Goal: Information Seeking & Learning: Learn about a topic

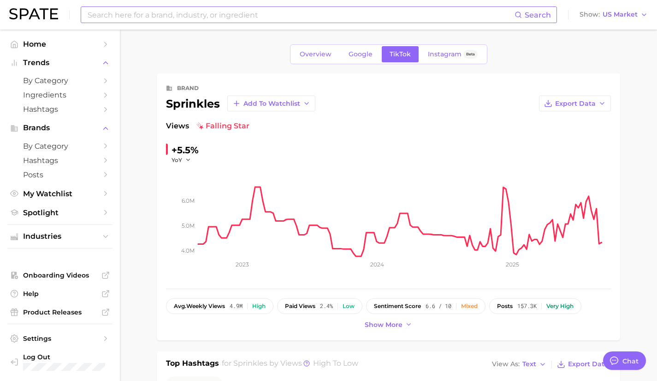
click at [202, 17] on input at bounding box center [301, 15] width 428 height 16
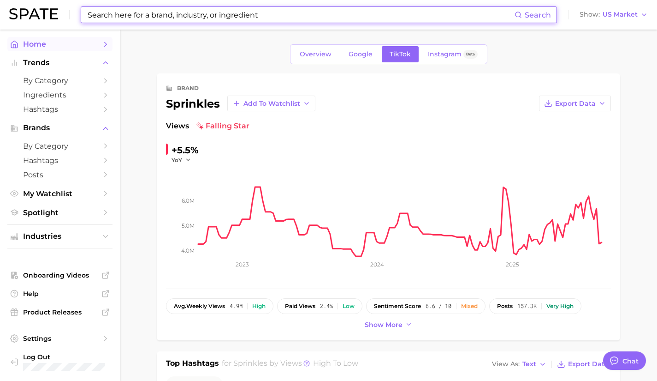
click at [57, 49] on link "Home" at bounding box center [59, 44] width 105 height 14
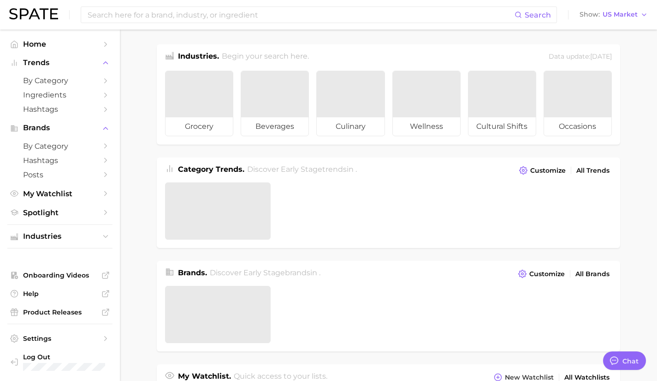
type textarea "x"
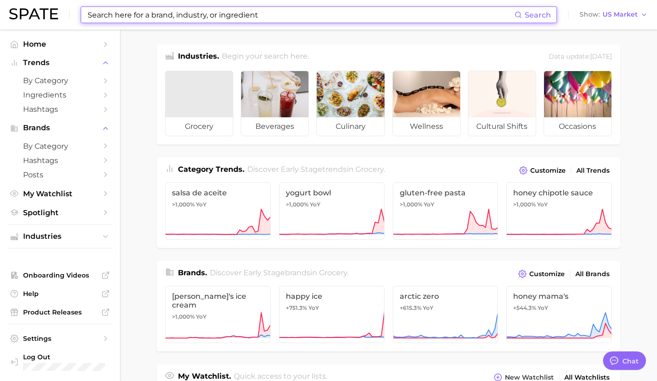
click at [141, 18] on input at bounding box center [301, 15] width 428 height 16
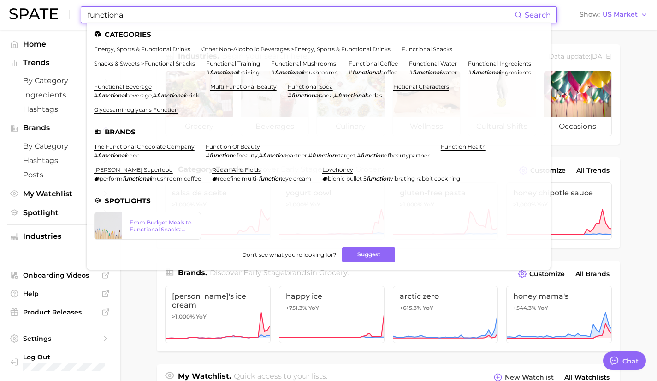
click at [138, 54] on ul "energy, sports & functional drinks other non-alcoholic beverages > energy, spor…" at bounding box center [319, 83] width 450 height 75
click at [149, 11] on input "functional" at bounding box center [301, 15] width 428 height 16
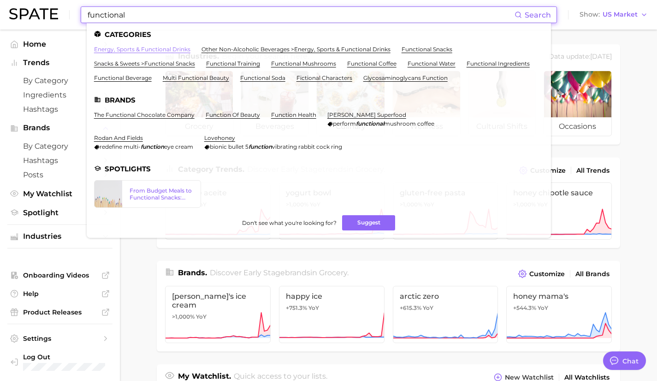
type input "functional"
click at [136, 51] on link "energy, sports & functional drinks" at bounding box center [142, 49] width 96 height 7
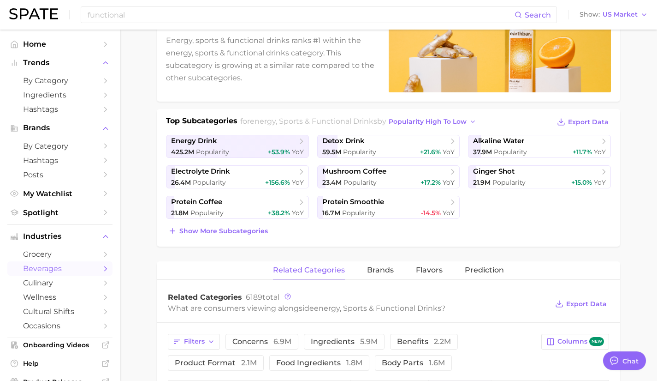
scroll to position [137, 0]
click at [226, 165] on link "electrolyte drink 26.4m Popularity +156.6% YoY" at bounding box center [237, 176] width 143 height 23
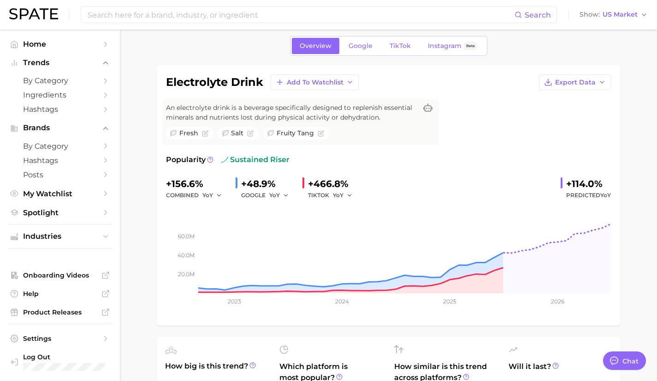
scroll to position [31, 0]
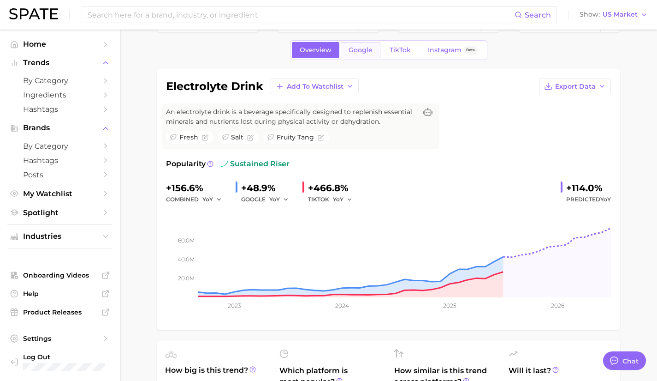
click at [364, 54] on link "Google" at bounding box center [361, 50] width 40 height 16
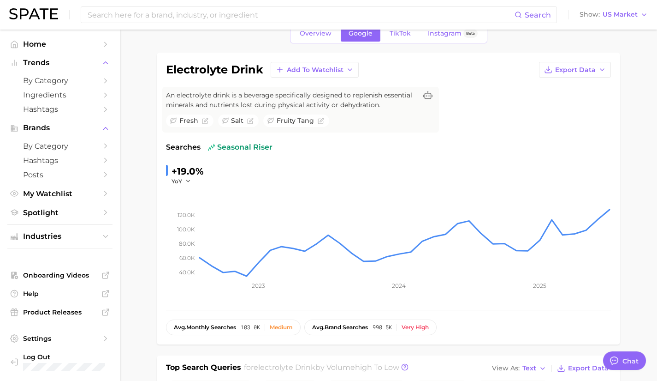
scroll to position [49, 0]
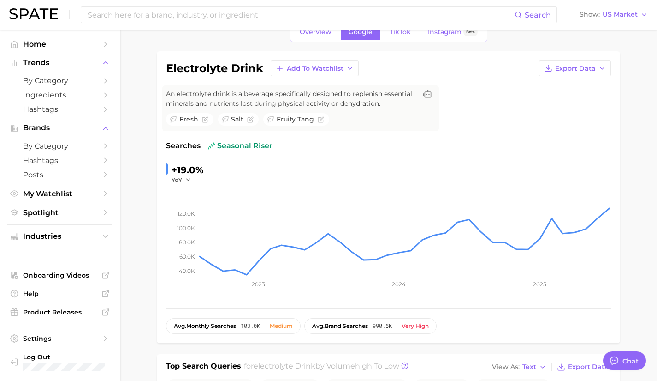
type textarea "x"
click at [318, 33] on span "Overview" at bounding box center [316, 32] width 32 height 8
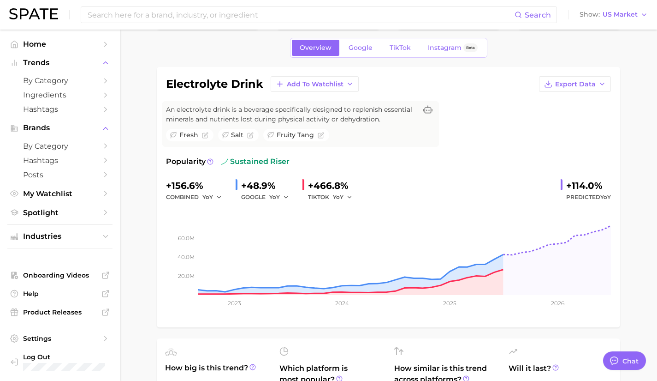
scroll to position [34, 0]
click at [214, 197] on button "YoY" at bounding box center [213, 196] width 20 height 11
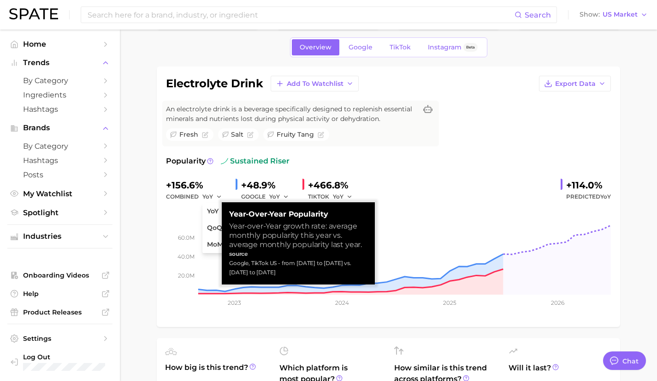
drag, startPoint x: 293, startPoint y: 277, endPoint x: 221, endPoint y: 261, distance: 73.8
click at [221, 261] on body "Search Show US Market Home Trends by Category Ingredients Hashtags Brands by Ca…" at bounding box center [328, 156] width 657 height 381
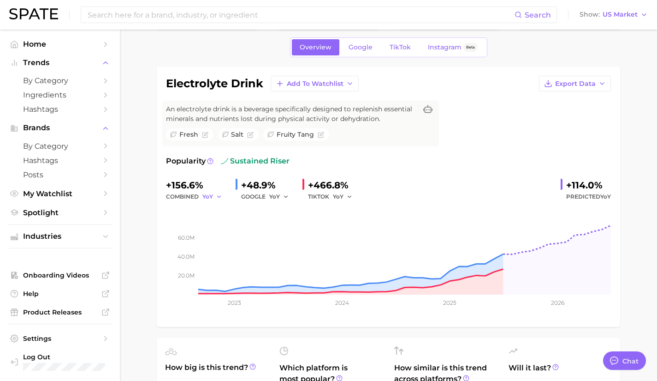
click at [215, 194] on button "YoY" at bounding box center [213, 196] width 20 height 11
click at [219, 197] on icon "button" at bounding box center [219, 196] width 6 height 6
click at [216, 196] on icon "button" at bounding box center [219, 196] width 6 height 6
click at [227, 211] on button "YoY" at bounding box center [253, 211] width 101 height 17
click at [216, 197] on icon "button" at bounding box center [219, 196] width 6 height 6
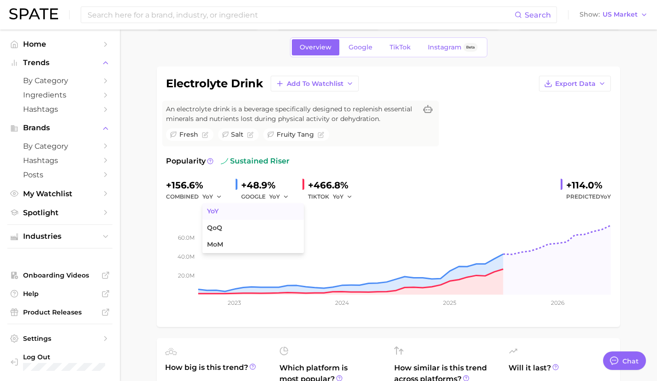
click at [216, 210] on span "YoY" at bounding box center [213, 211] width 12 height 8
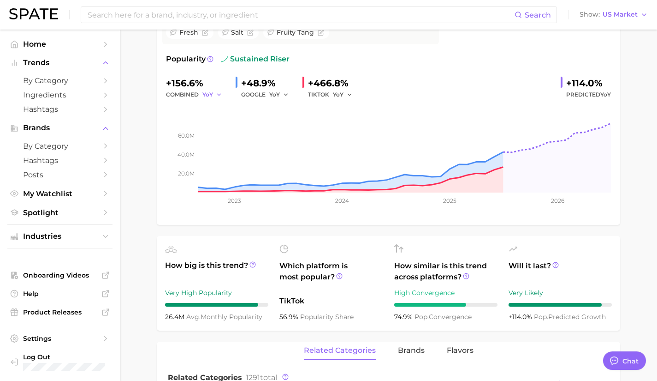
scroll to position [131, 0]
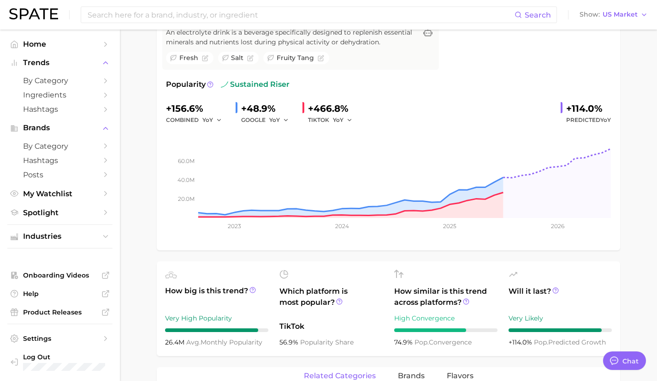
scroll to position [110, 0]
click at [218, 119] on icon "button" at bounding box center [219, 120] width 6 height 6
click at [218, 135] on span "YoY" at bounding box center [213, 135] width 12 height 8
click at [217, 119] on icon "button" at bounding box center [219, 120] width 6 height 6
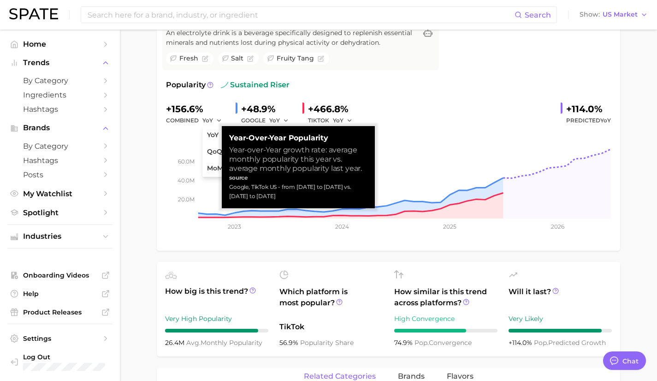
drag, startPoint x: 288, startPoint y: 200, endPoint x: 228, endPoint y: 188, distance: 61.1
click at [228, 188] on div "Year-over-Year Popularity Year-over-Year growth rate: average monthly popularit…" at bounding box center [298, 167] width 153 height 82
copy div "Google, TikTok US - from [DATE] to [DATE] vs. [DATE] to [DATE]"
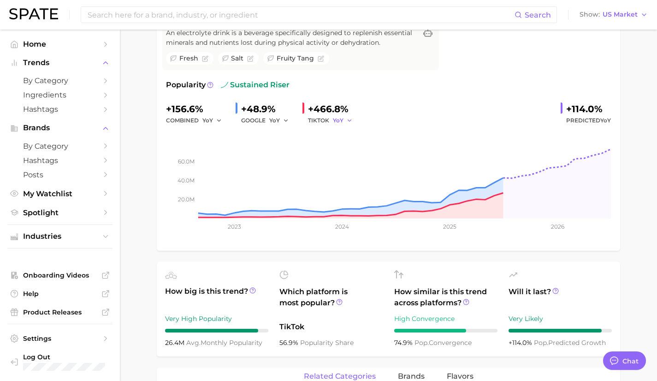
click at [350, 118] on icon "button" at bounding box center [349, 120] width 6 height 6
click at [350, 135] on button "YoY" at bounding box center [383, 135] width 101 height 17
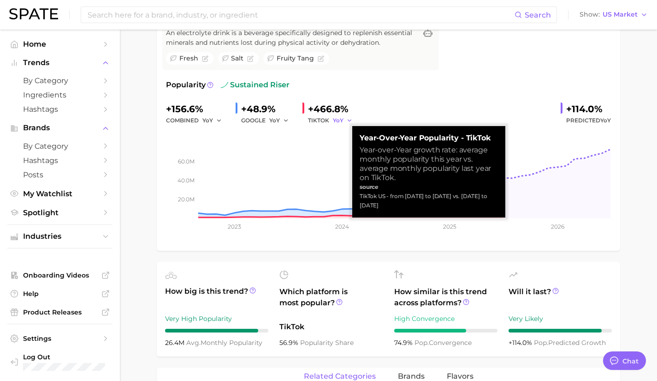
click at [345, 120] on button "YoY" at bounding box center [343, 120] width 20 height 11
drag, startPoint x: 403, startPoint y: 205, endPoint x: 355, endPoint y: 192, distance: 50.1
click at [355, 192] on div "Year-over-Year Popularity - TikTok Year-over-Year growth rate: average monthly …" at bounding box center [428, 171] width 153 height 91
copy div "TikTok US - from [DATE] to [DATE] vs. [DATE] to [DATE]"
